Goal: Complete application form

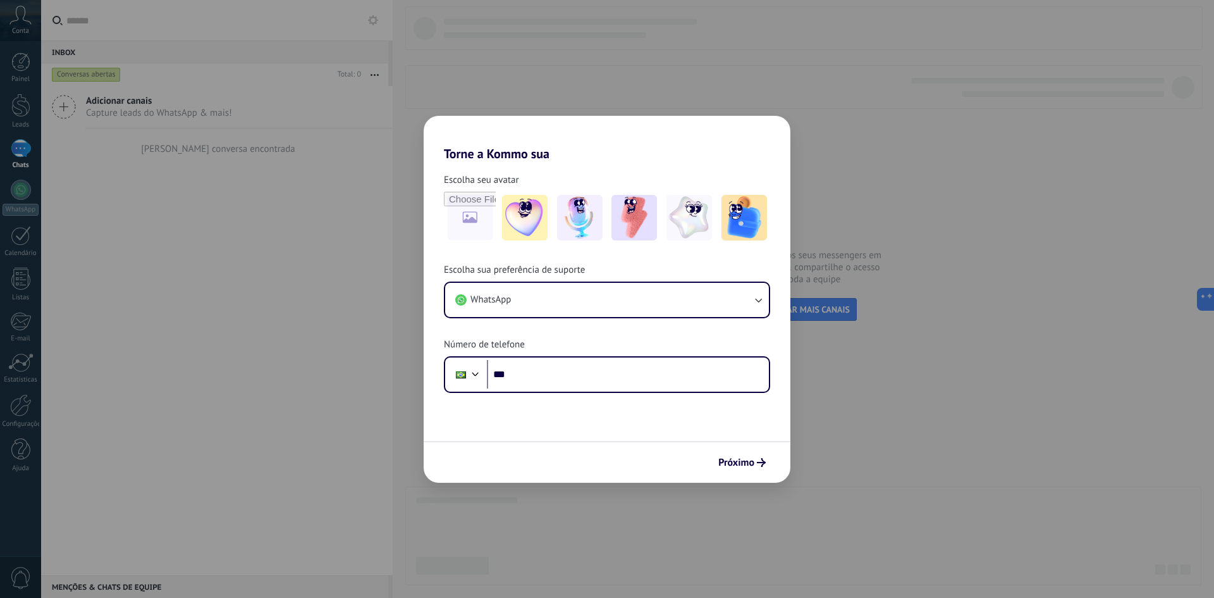
click at [266, 199] on div "Torne a Kommo sua Escolha seu avatar Escolha sua preferência de suporte WhatsAp…" at bounding box center [607, 299] width 1214 height 598
click at [882, 407] on div "Torne a Kommo sua Escolha seu avatar Escolha sua preferência de suporte WhatsAp…" at bounding box center [607, 299] width 1214 height 598
drag, startPoint x: 3, startPoint y: 194, endPoint x: 4, endPoint y: 222, distance: 27.8
click at [4, 222] on div "Torne a Kommo sua Escolha seu avatar Escolha sua preferência de suporte WhatsAp…" at bounding box center [607, 299] width 1214 height 598
click at [686, 297] on button "WhatsApp" at bounding box center [607, 300] width 324 height 34
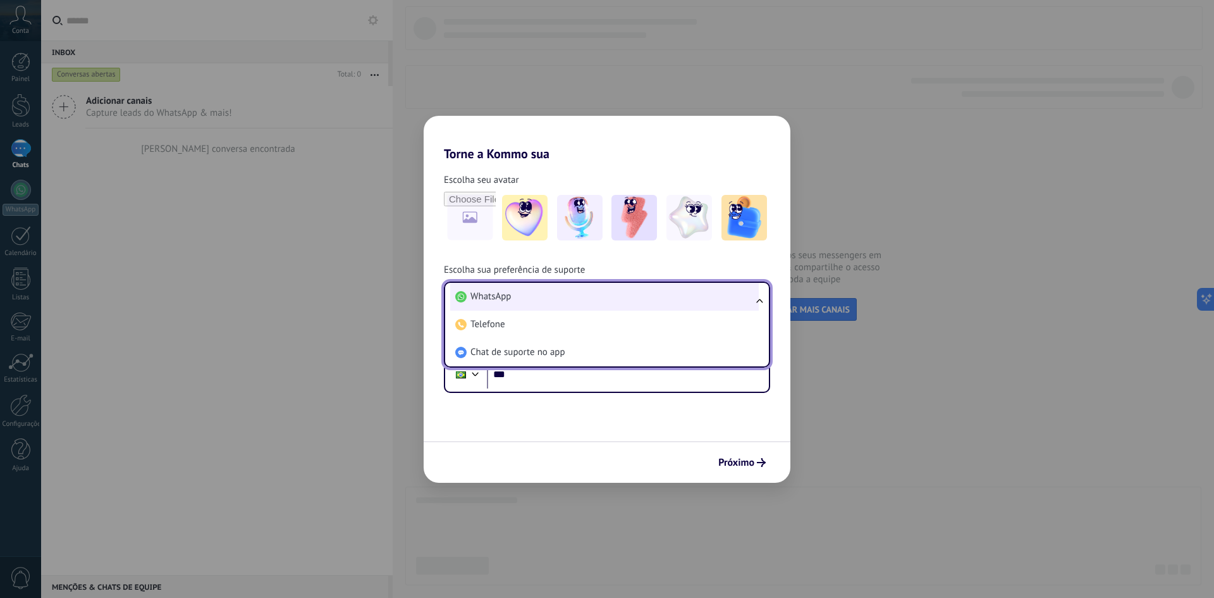
click at [634, 290] on li "WhatsApp" at bounding box center [604, 297] width 309 height 28
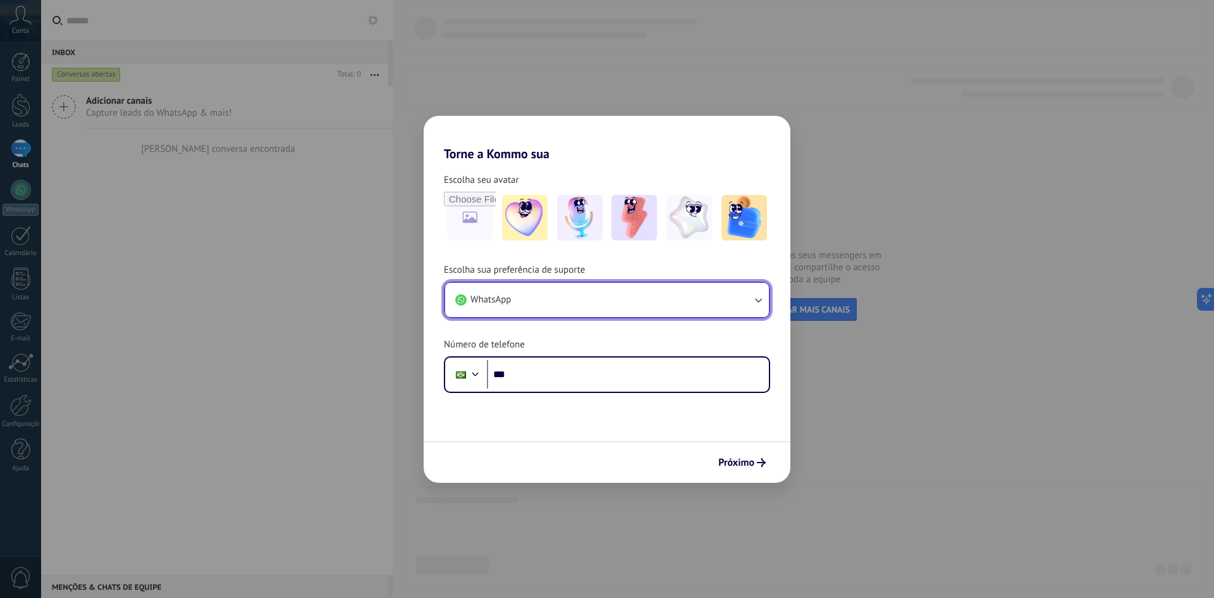
click at [676, 292] on button "WhatsApp" at bounding box center [607, 300] width 324 height 34
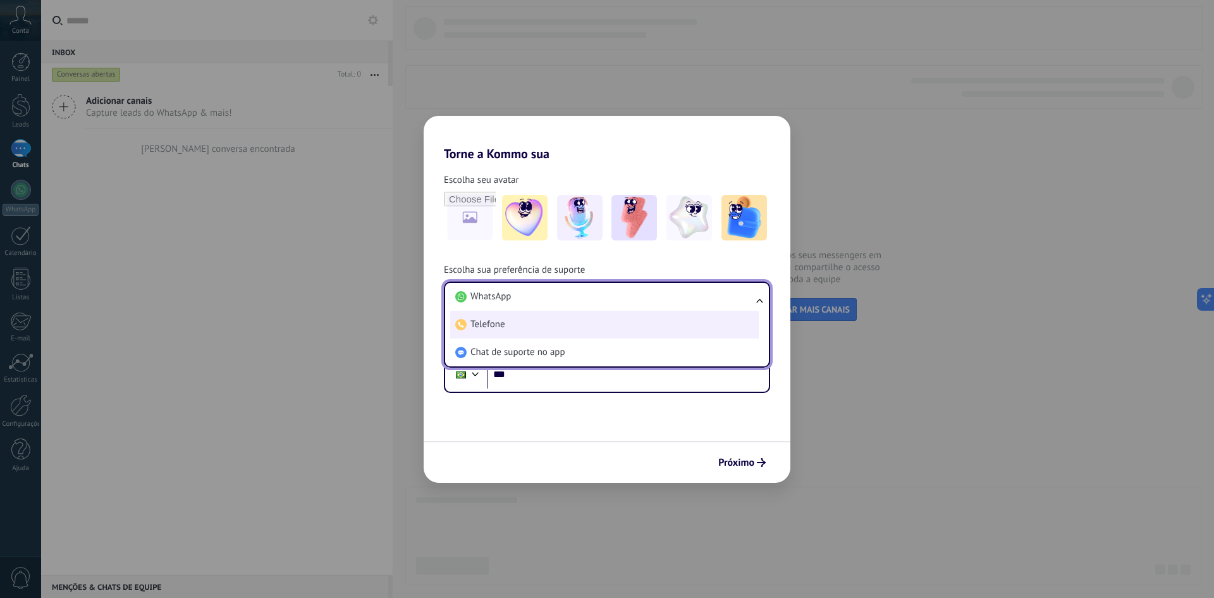
click at [609, 311] on li "Telefone" at bounding box center [604, 325] width 309 height 28
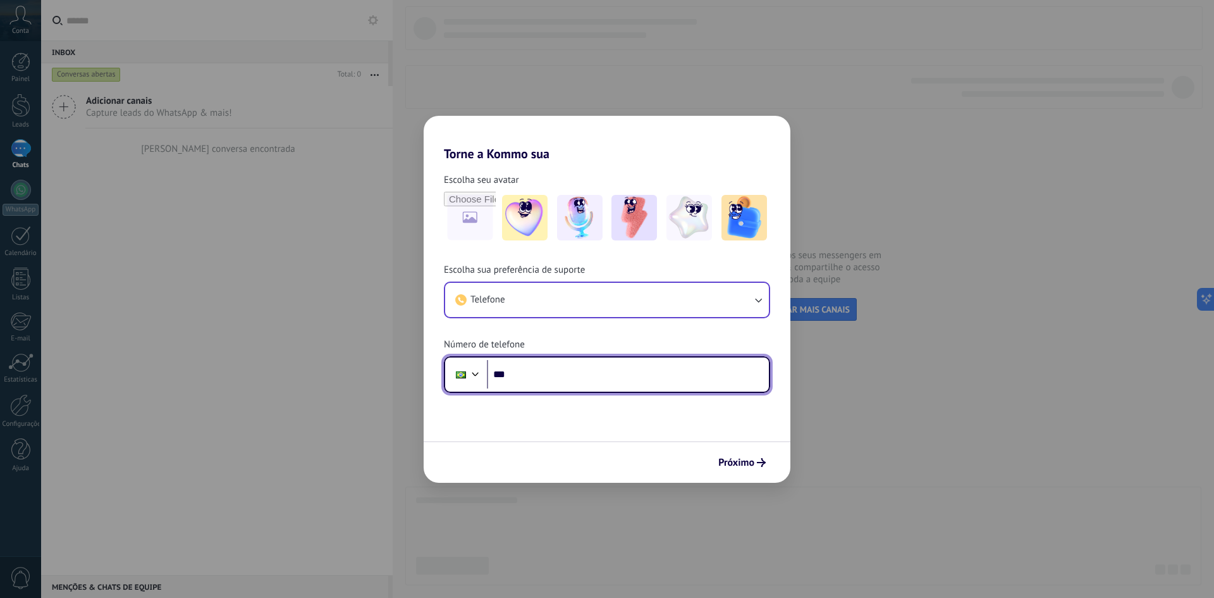
click at [571, 380] on input "***" at bounding box center [628, 374] width 282 height 29
type input "**********"
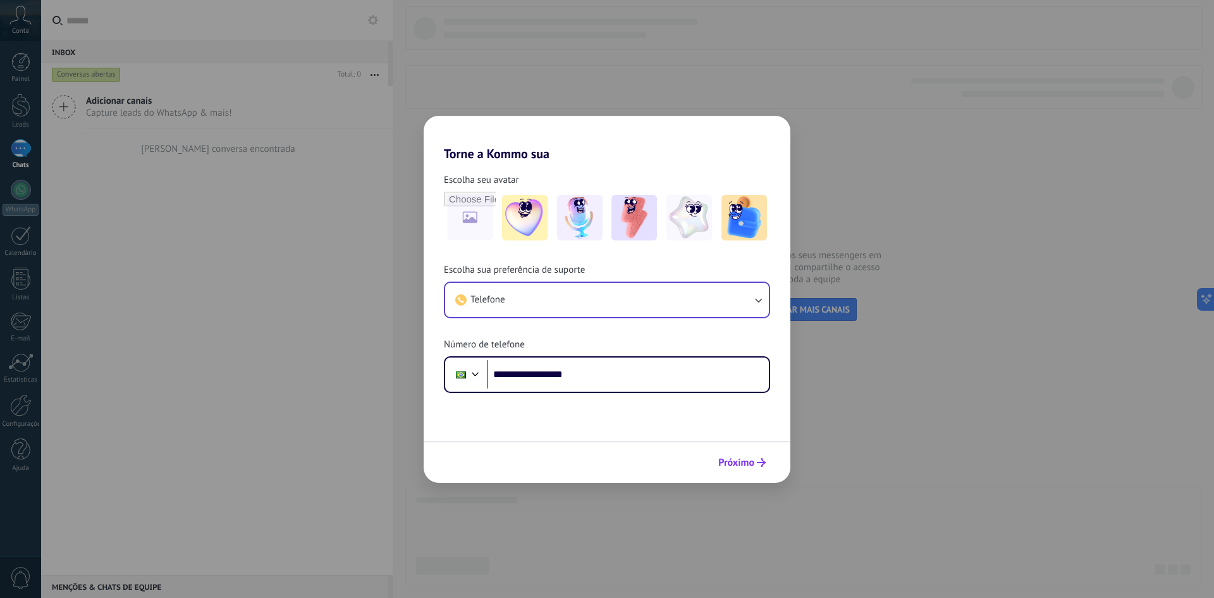
click at [740, 464] on span "Próximo" at bounding box center [736, 462] width 36 height 9
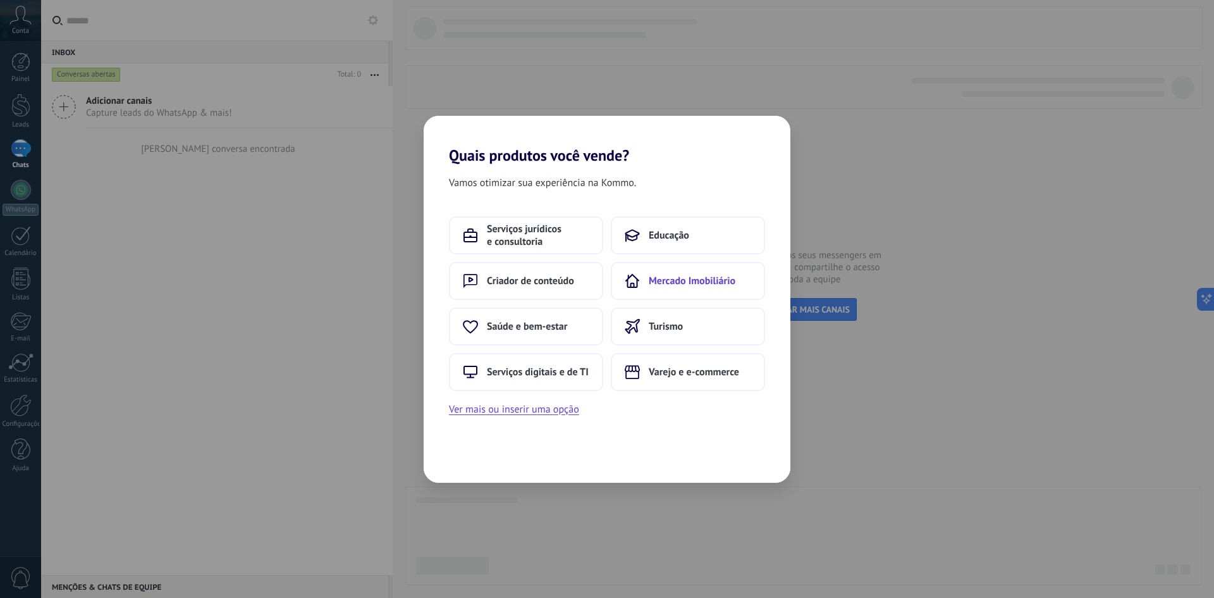
click at [668, 287] on button "Mercado Imobiliário" at bounding box center [688, 281] width 154 height 38
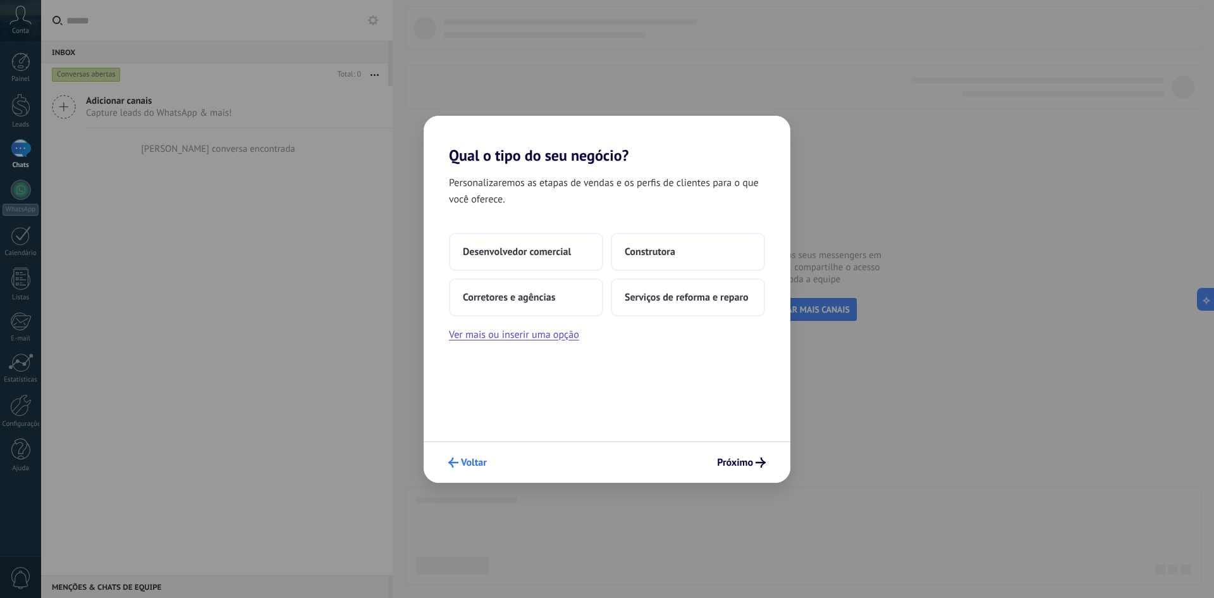
click at [478, 458] on span "Voltar" at bounding box center [474, 462] width 26 height 9
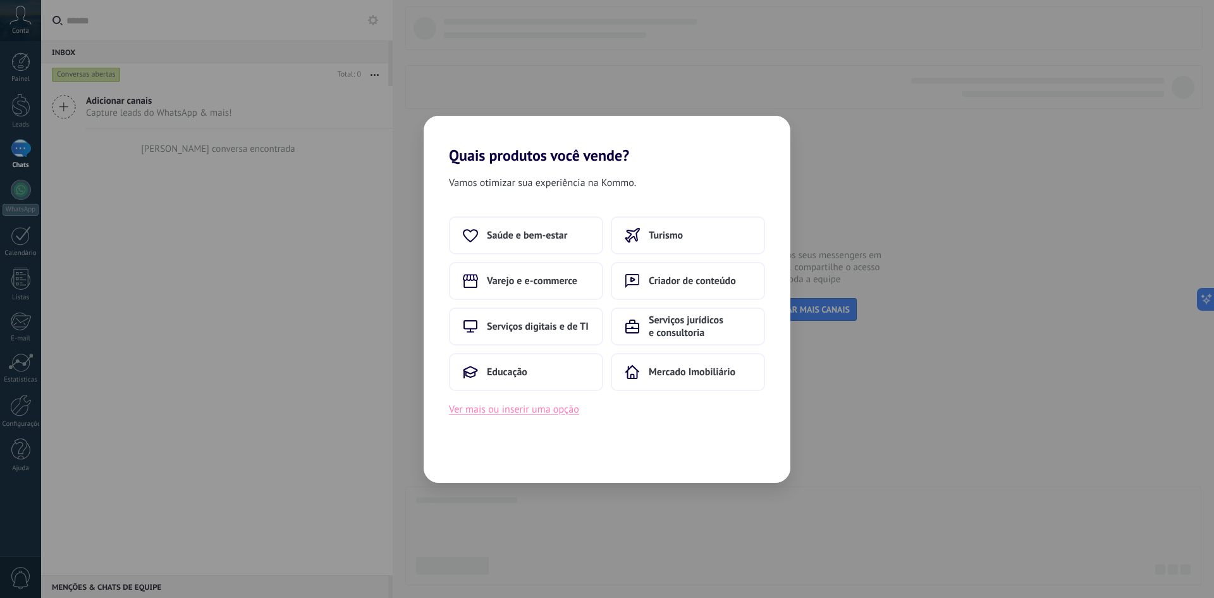
click at [539, 411] on button "Ver mais ou inserir uma opção" at bounding box center [514, 409] width 130 height 16
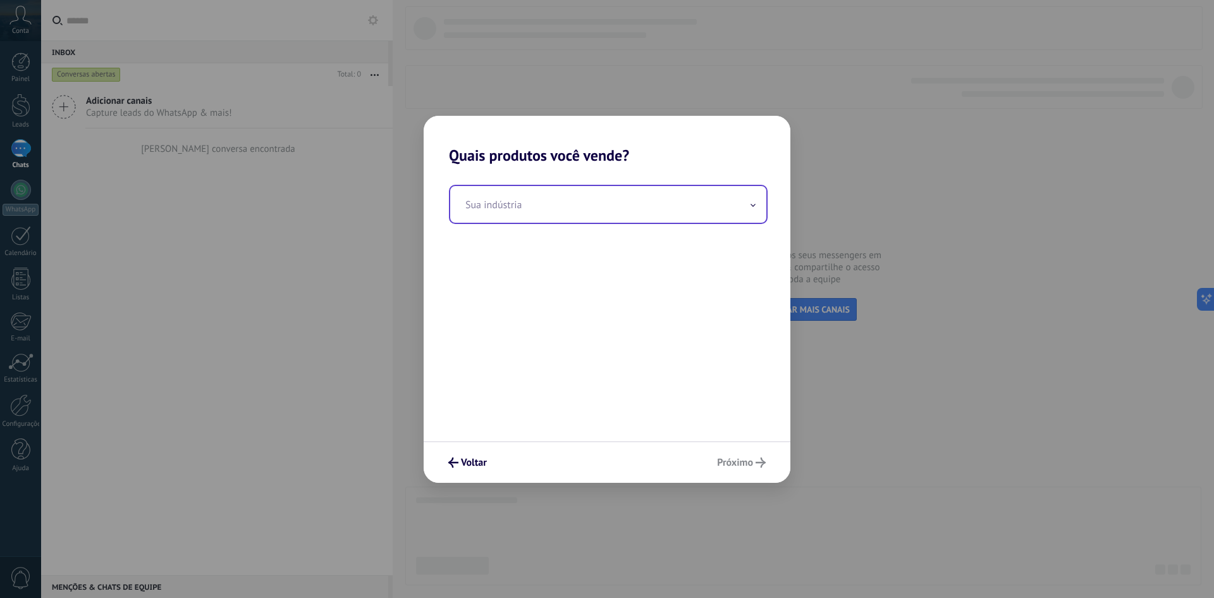
click at [561, 214] on input "text" at bounding box center [608, 204] width 316 height 37
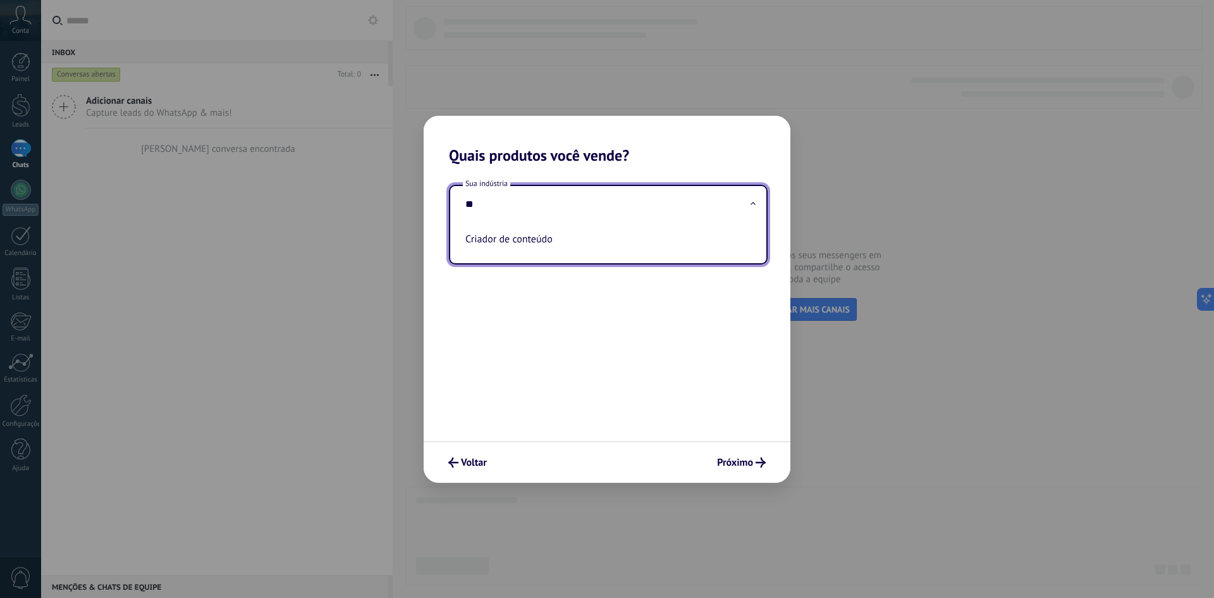
type input "*"
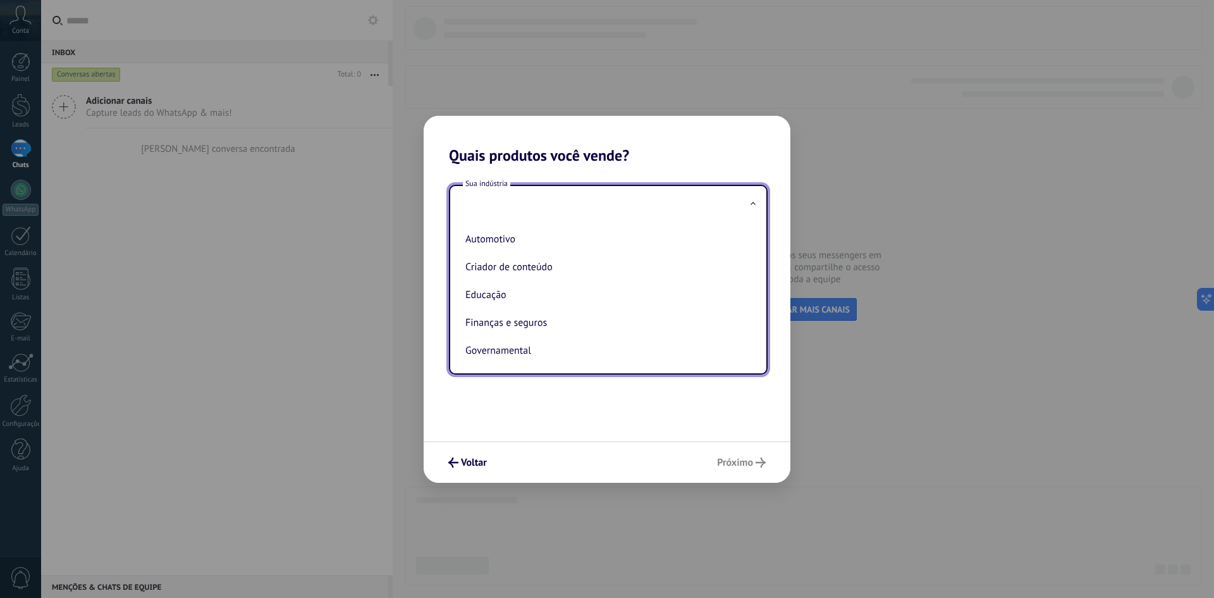
type input "*"
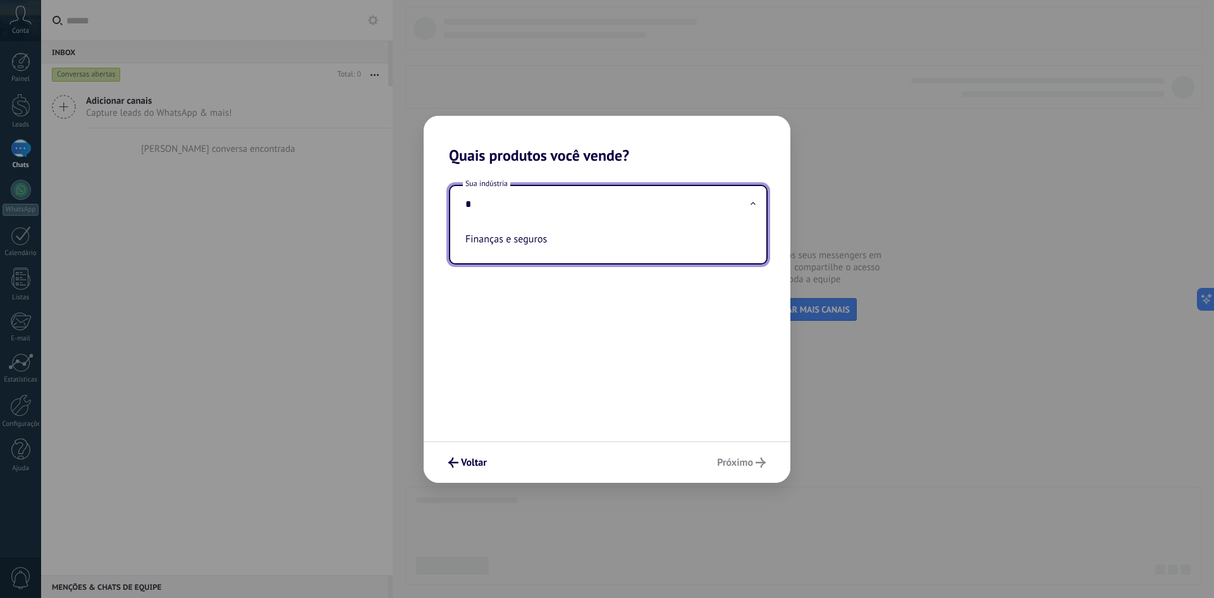
drag, startPoint x: 553, startPoint y: 208, endPoint x: 424, endPoint y: 201, distance: 128.6
click at [424, 201] on div "Sua indústria * Finanças e seguros" at bounding box center [607, 302] width 367 height 276
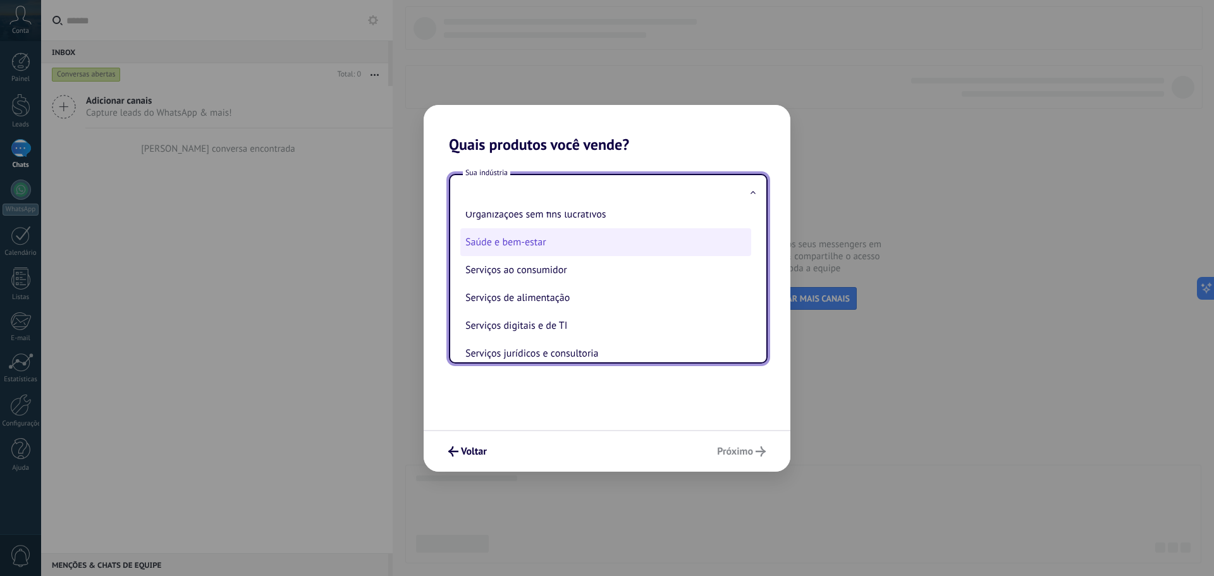
scroll to position [145, 0]
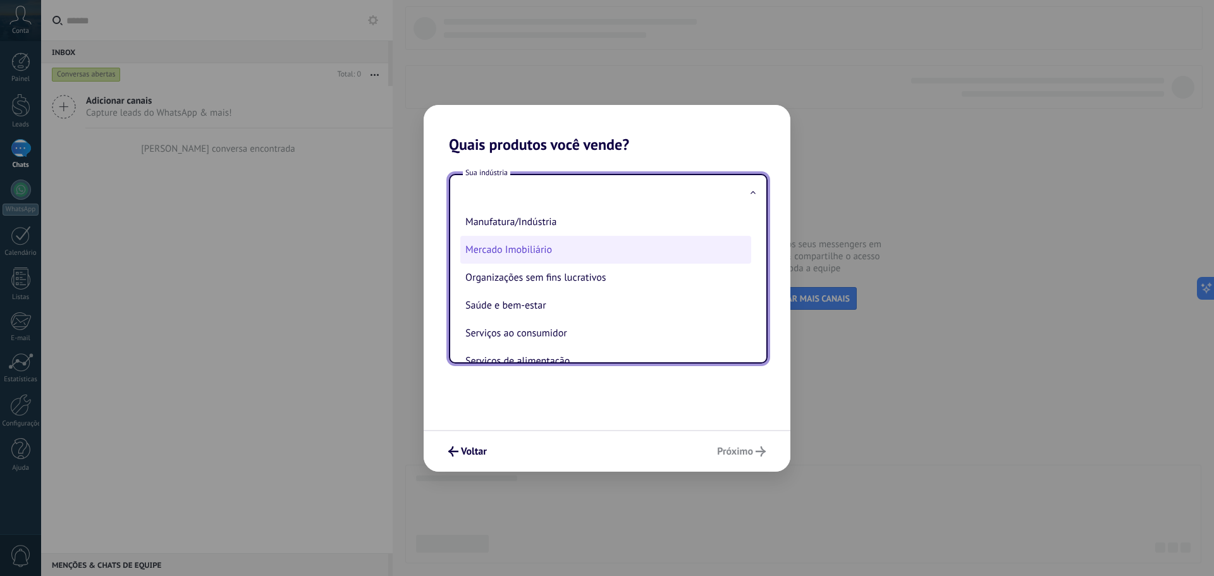
click at [583, 249] on li "Mercado Imobiliário" at bounding box center [605, 250] width 291 height 28
type input "**********"
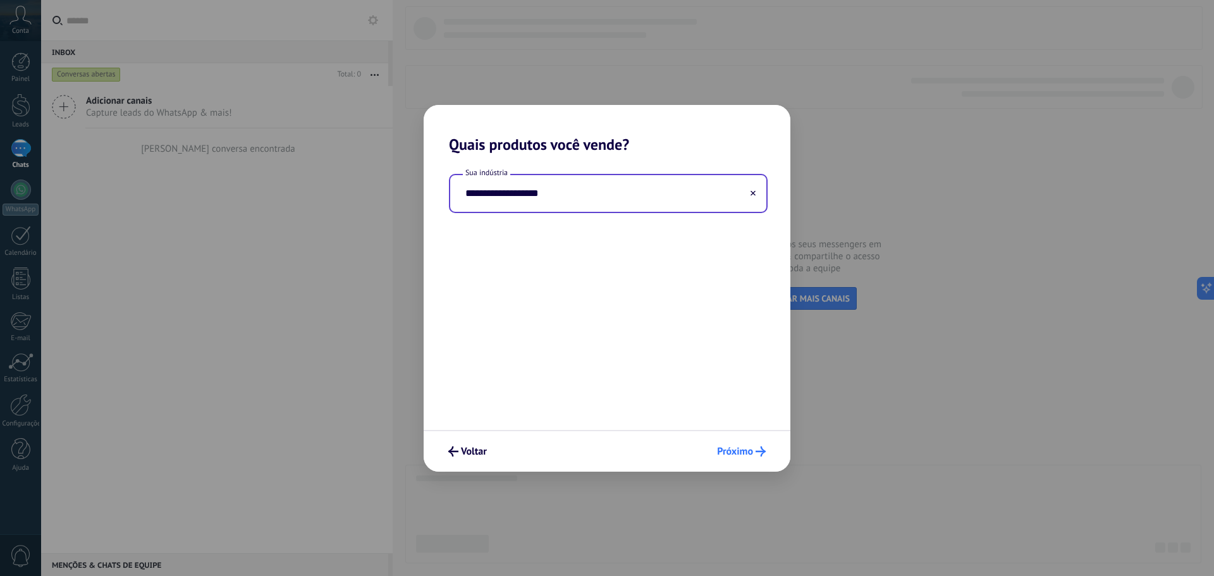
click at [749, 448] on span "Próximo" at bounding box center [735, 451] width 36 height 9
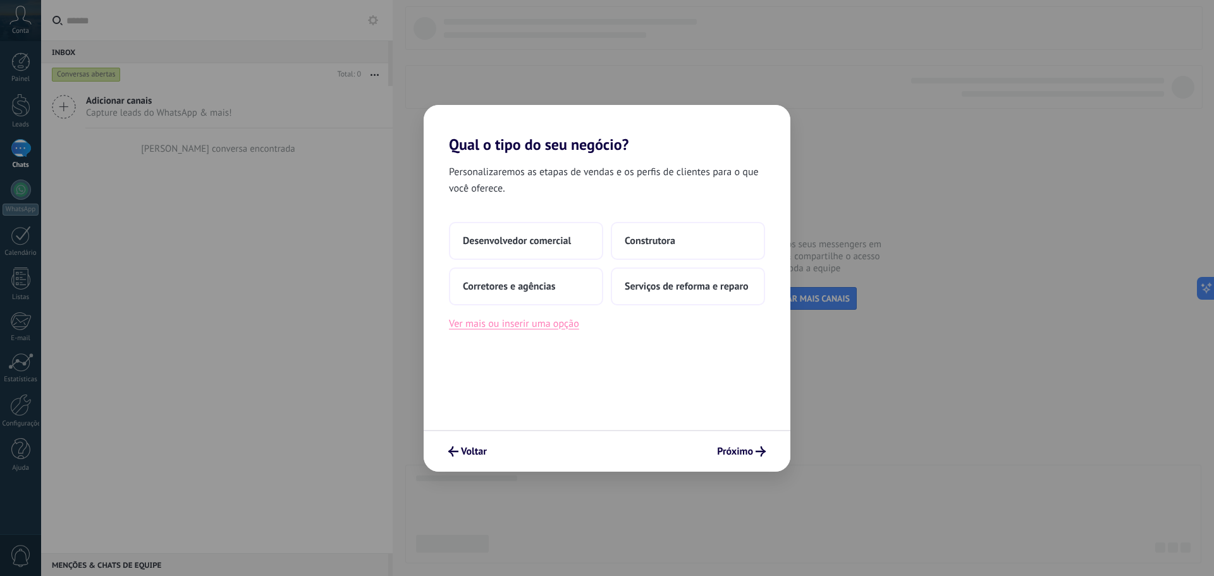
click at [494, 320] on button "Ver mais ou inserir uma opção" at bounding box center [514, 324] width 130 height 16
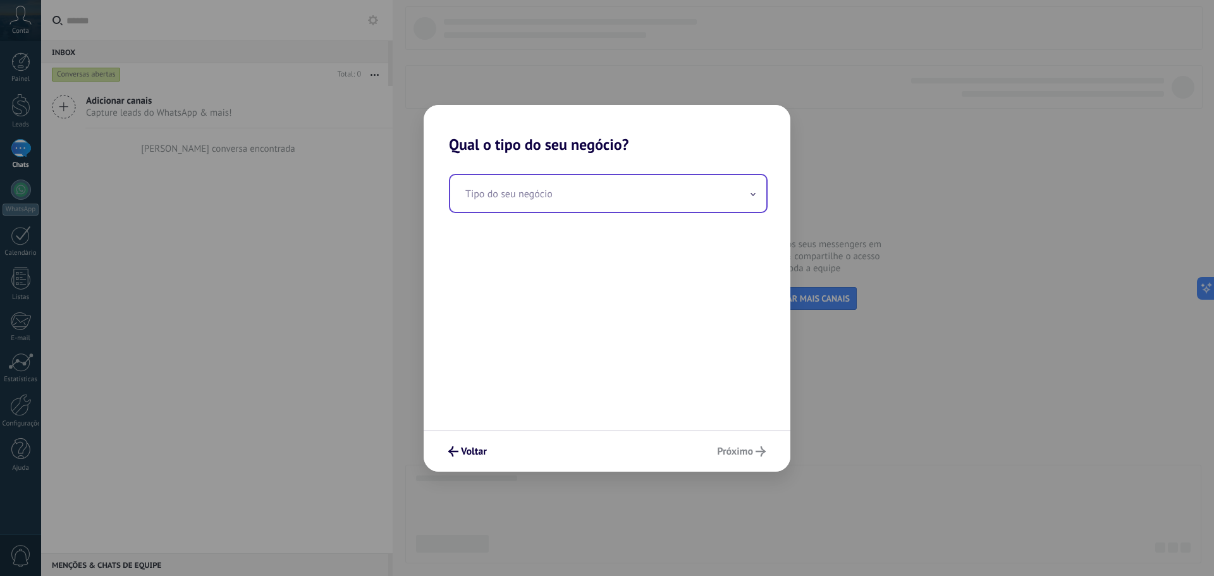
click at [530, 205] on div "Tipo do seu negócio" at bounding box center [607, 292] width 367 height 276
click at [530, 193] on input "text" at bounding box center [608, 193] width 316 height 37
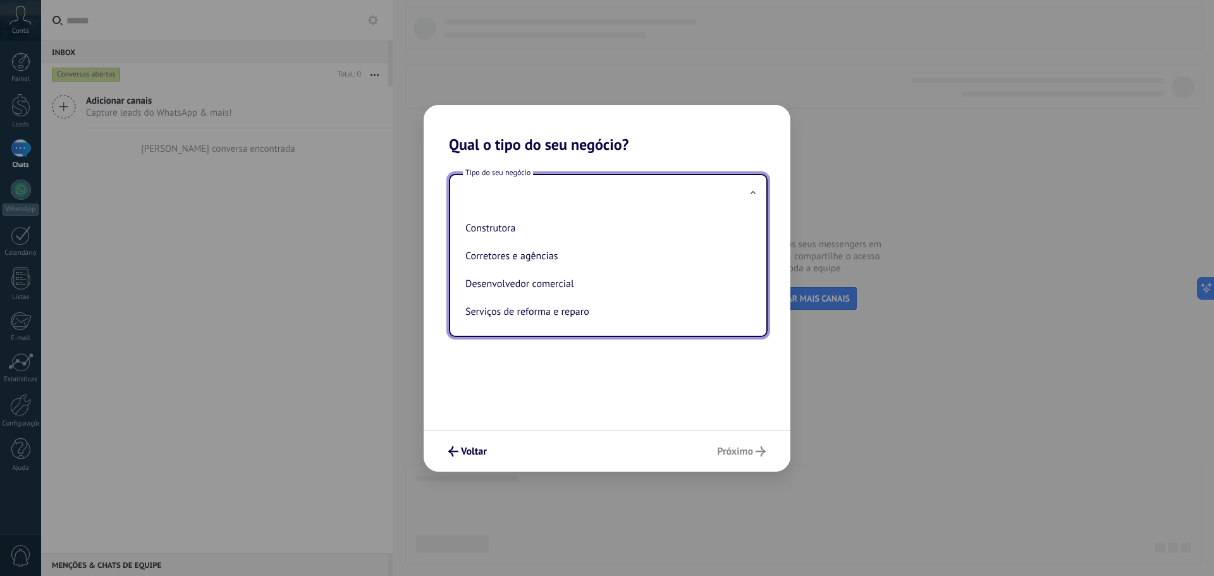
click at [641, 192] on input "text" at bounding box center [608, 193] width 316 height 37
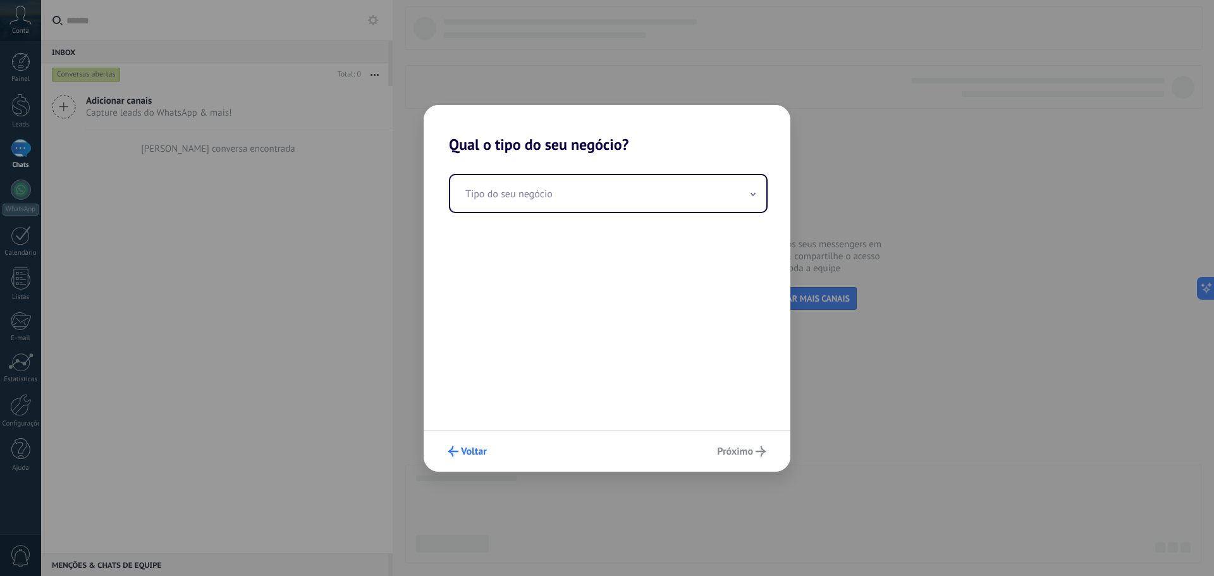
click at [462, 458] on button "Voltar" at bounding box center [468, 452] width 50 height 22
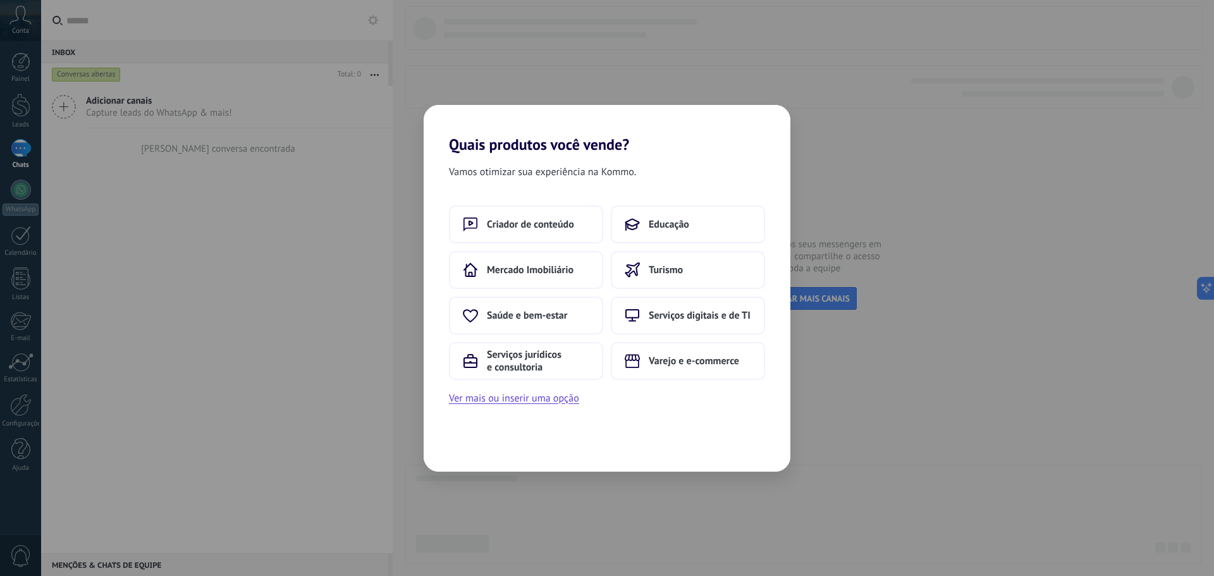
click at [221, 284] on div "Quais produtos você vende? Vamos otimizar sua experiência na Kommo. Criador de …" at bounding box center [607, 288] width 1214 height 576
click at [505, 401] on button "Ver mais ou inserir uma opção" at bounding box center [514, 398] width 130 height 16
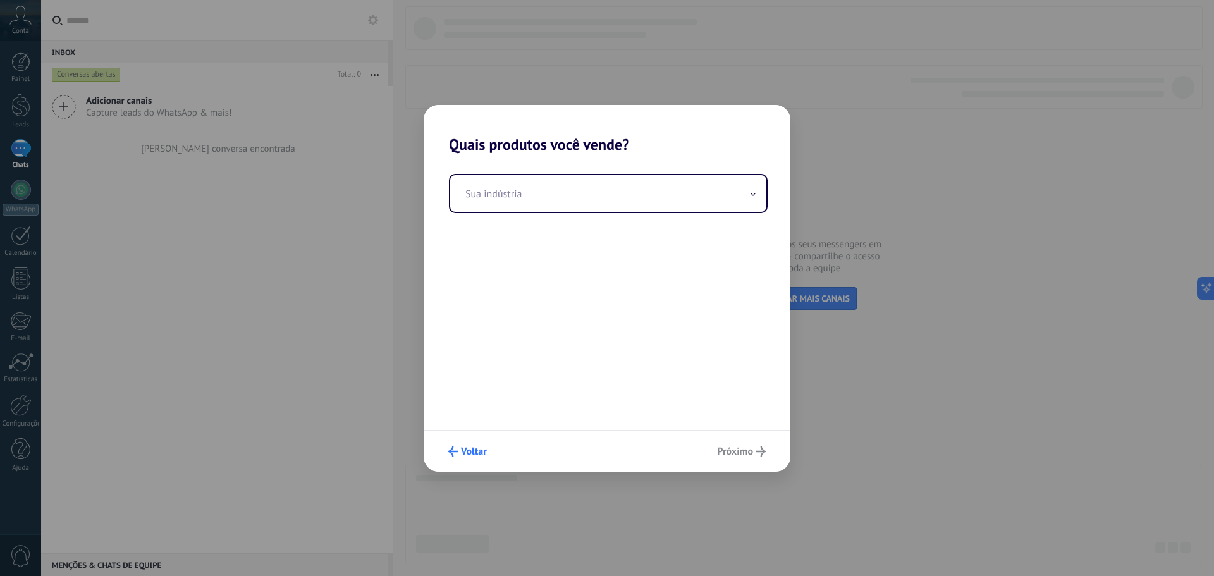
click at [472, 459] on button "Voltar" at bounding box center [468, 452] width 50 height 22
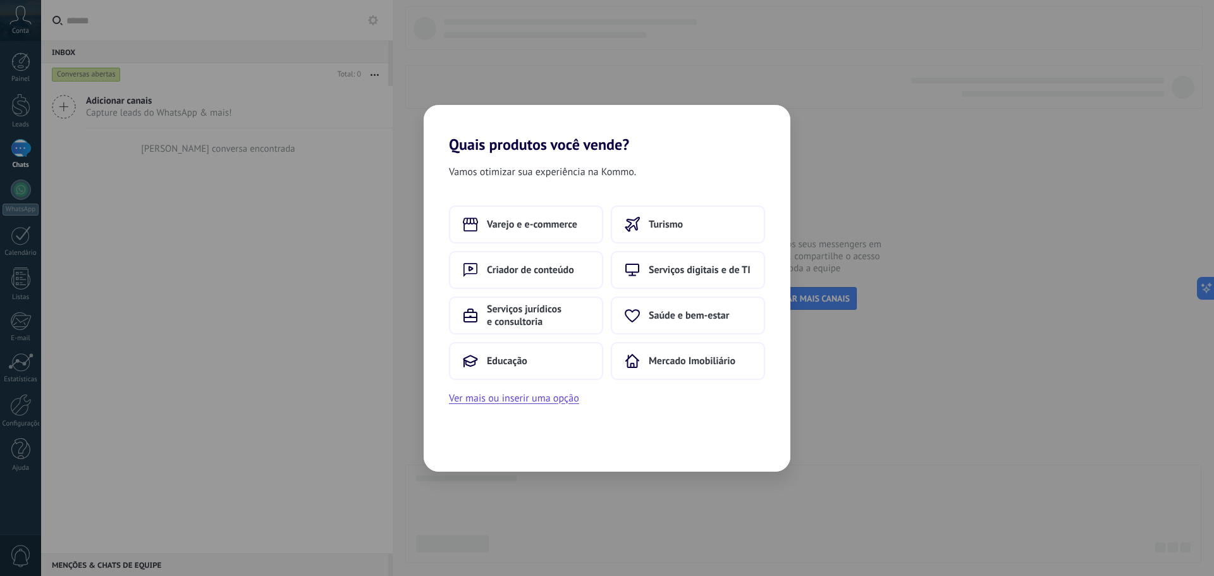
click at [761, 75] on div "Quais produtos você vende? Vamos otimizar sua experiência na Kommo. Varejo e e-…" at bounding box center [607, 288] width 1214 height 576
click at [273, 301] on div "Quais produtos você vende? Vamos otimizar sua experiência na Kommo. Varejo e e-…" at bounding box center [607, 288] width 1214 height 576
